Goal: Navigation & Orientation: Find specific page/section

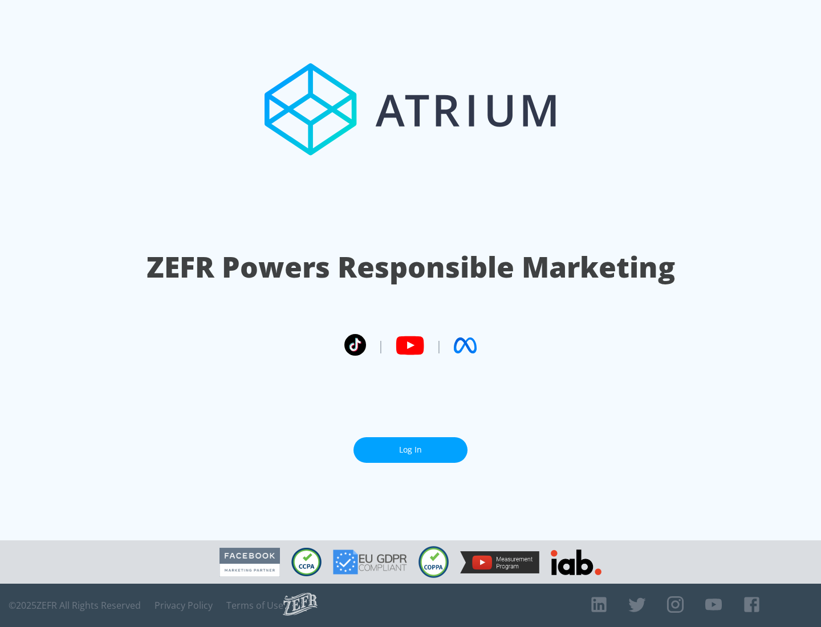
click at [410, 450] on link "Log In" at bounding box center [410, 450] width 114 height 26
